Goal: Task Accomplishment & Management: Manage account settings

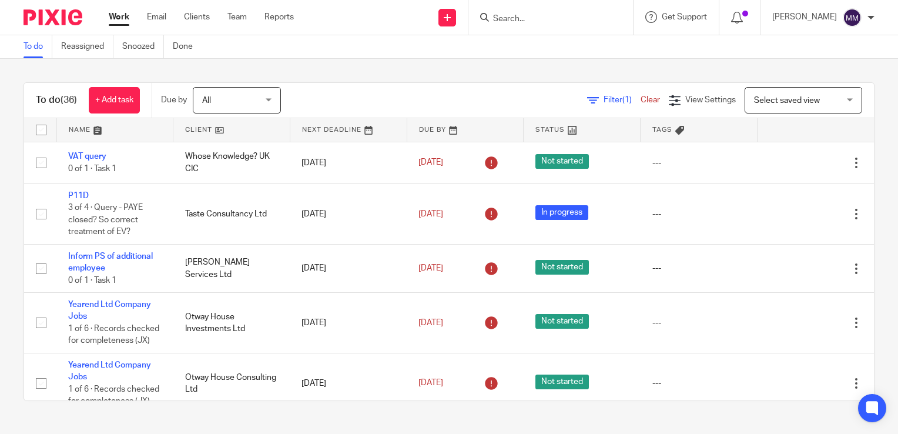
scroll to position [1920, 0]
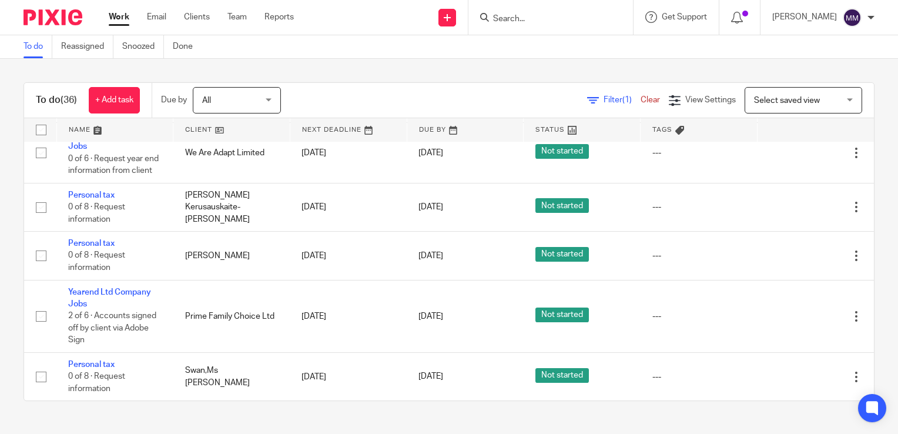
click at [195, 133] on link at bounding box center [231, 130] width 116 height 24
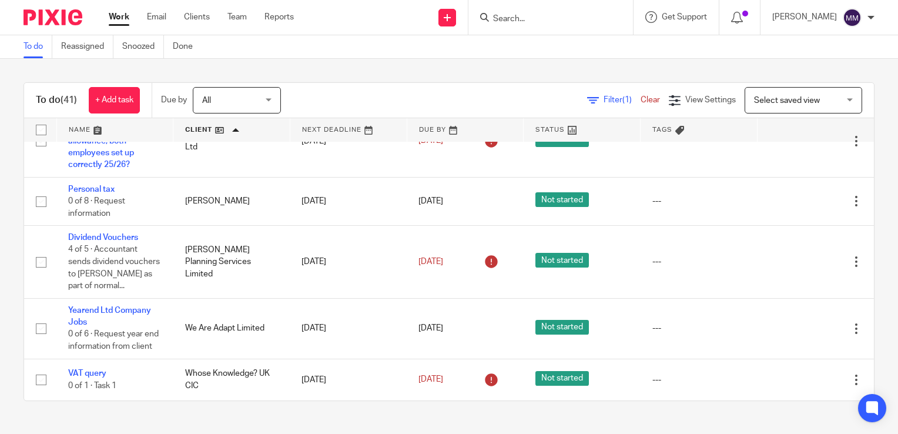
scroll to position [2189, 0]
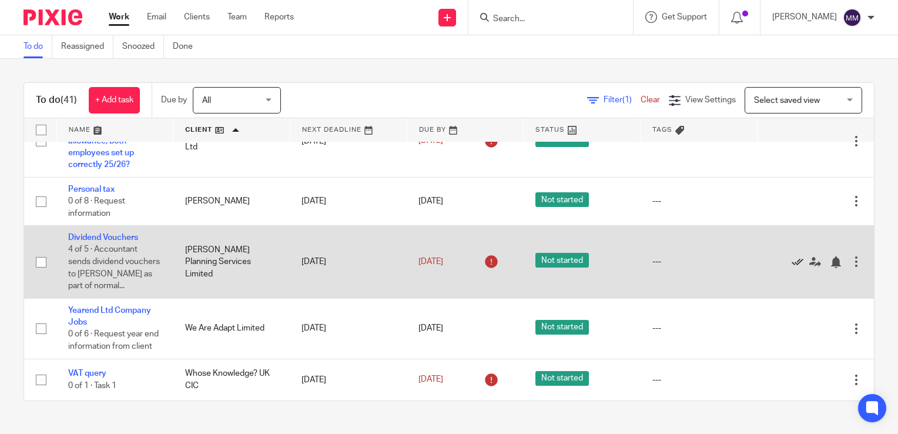
click at [792, 256] on icon at bounding box center [798, 262] width 12 height 12
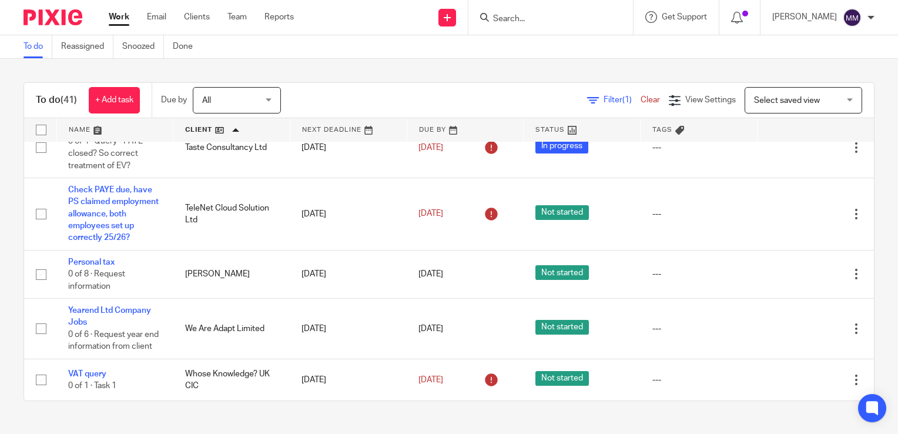
click at [538, 20] on input "Search" at bounding box center [545, 19] width 106 height 11
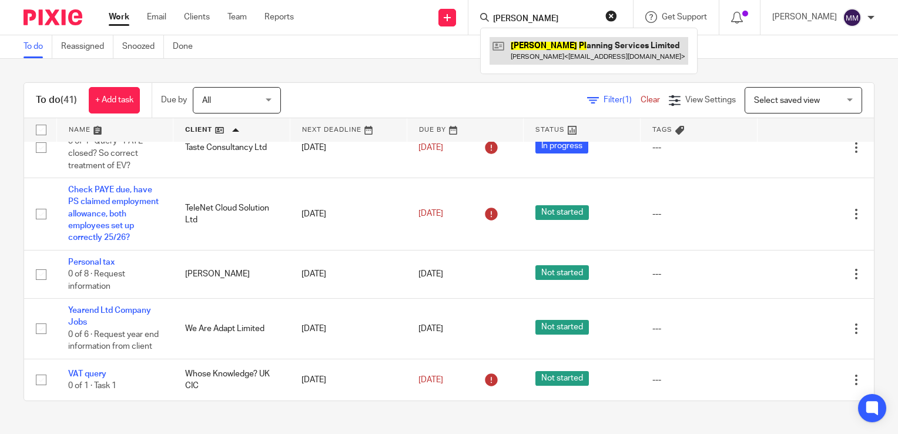
type input "vega pl"
click at [571, 55] on link at bounding box center [589, 50] width 199 height 27
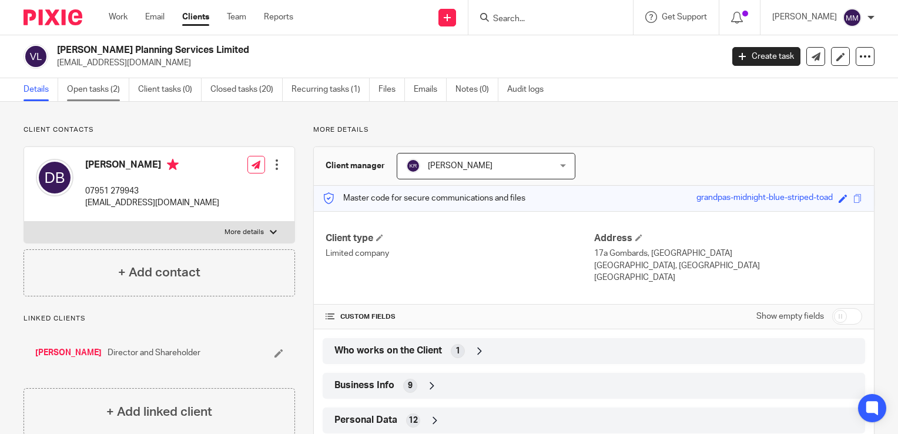
click at [111, 93] on link "Open tasks (2)" at bounding box center [98, 89] width 62 height 23
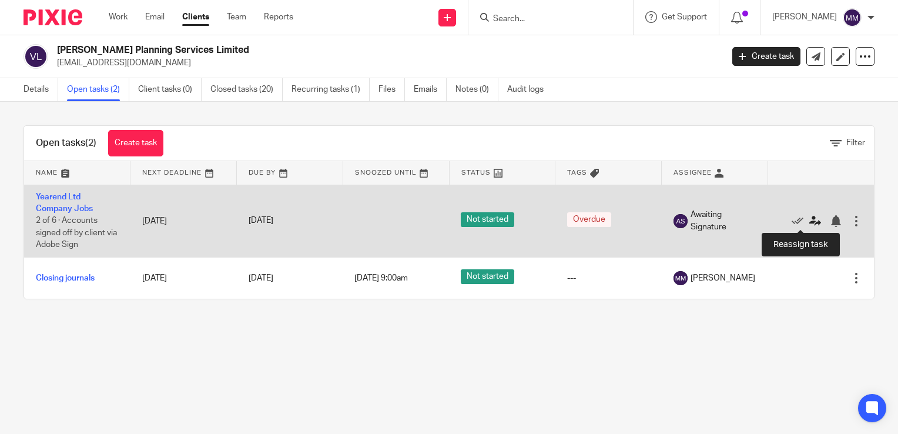
click at [809, 220] on icon at bounding box center [815, 221] width 12 height 12
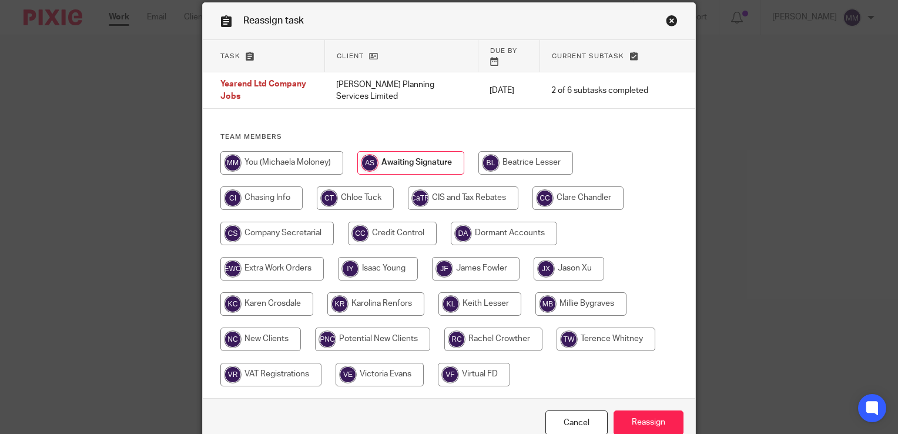
scroll to position [48, 0]
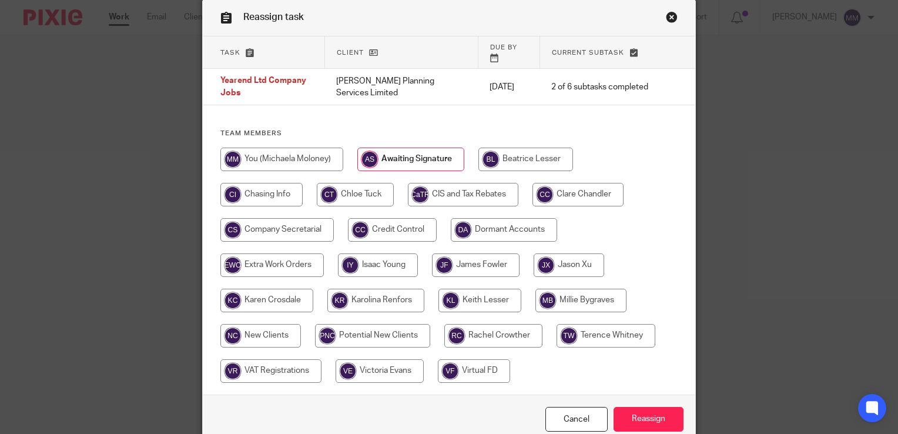
click at [568, 190] on input "radio" at bounding box center [578, 195] width 91 height 24
radio input "true"
click at [635, 407] on input "Reassign" at bounding box center [649, 419] width 70 height 25
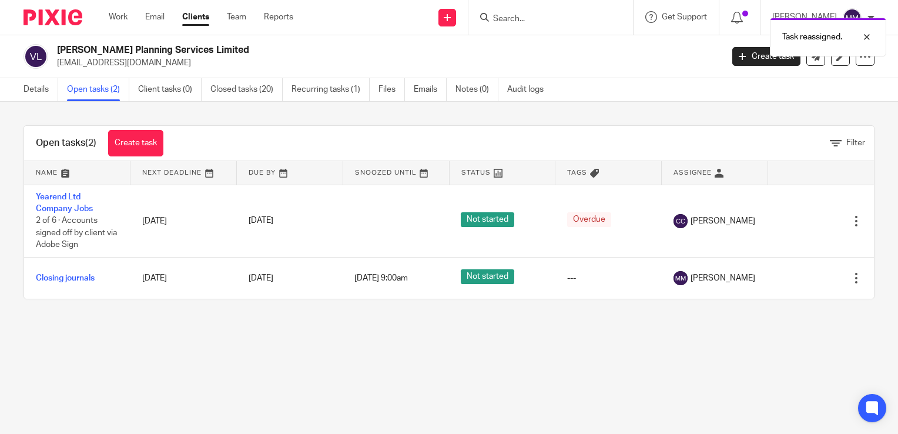
click at [61, 22] on img at bounding box center [53, 17] width 59 height 16
